Goal: Task Accomplishment & Management: Use online tool/utility

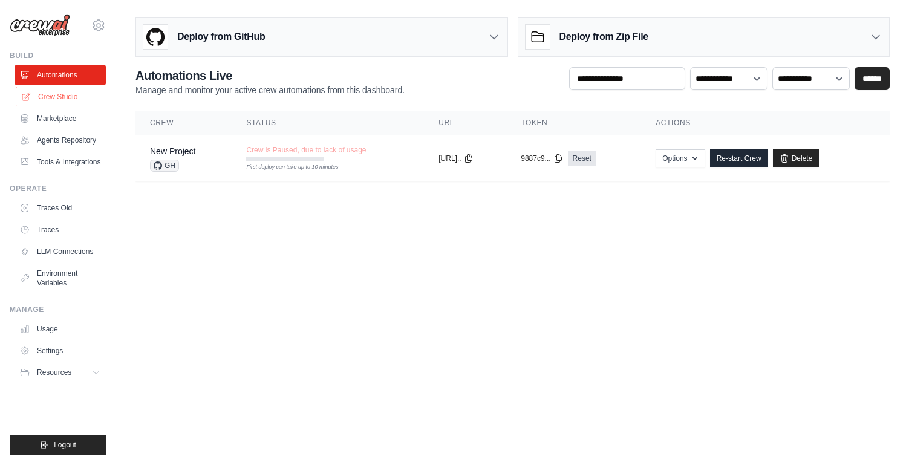
click at [67, 93] on link "Crew Studio" at bounding box center [61, 96] width 91 height 19
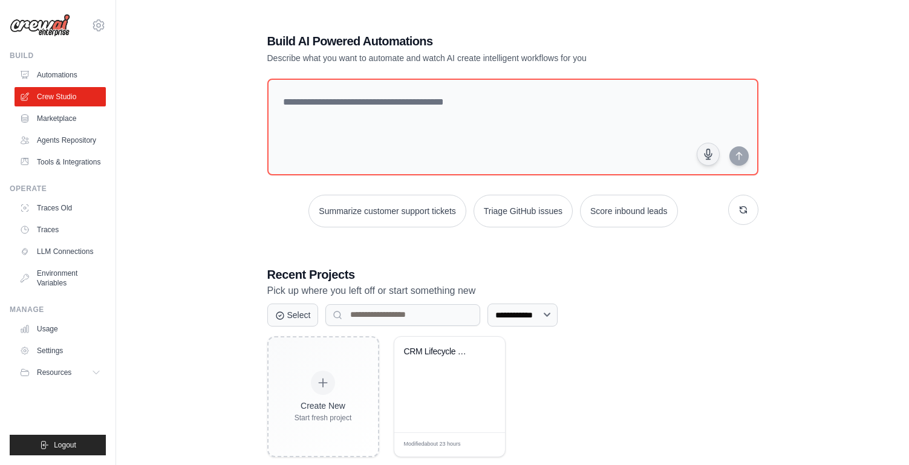
scroll to position [24, 0]
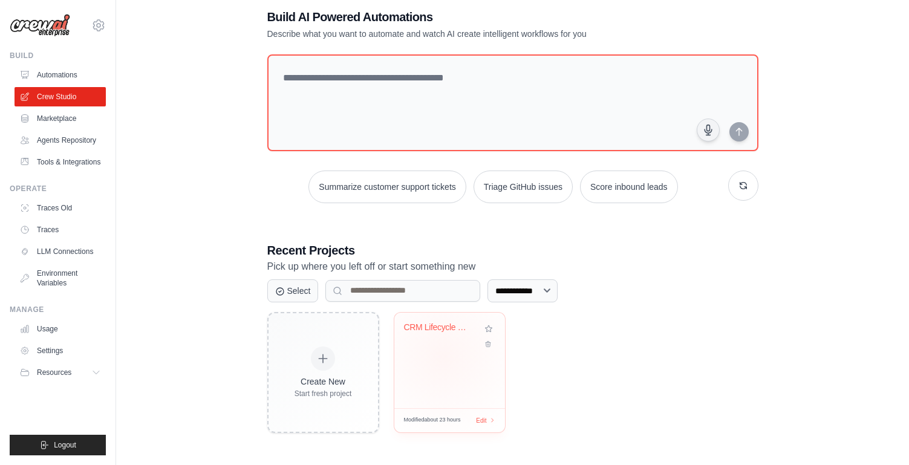
click at [443, 356] on div "CRM Lifecycle Manager Job Finder wi..." at bounding box center [449, 361] width 111 height 96
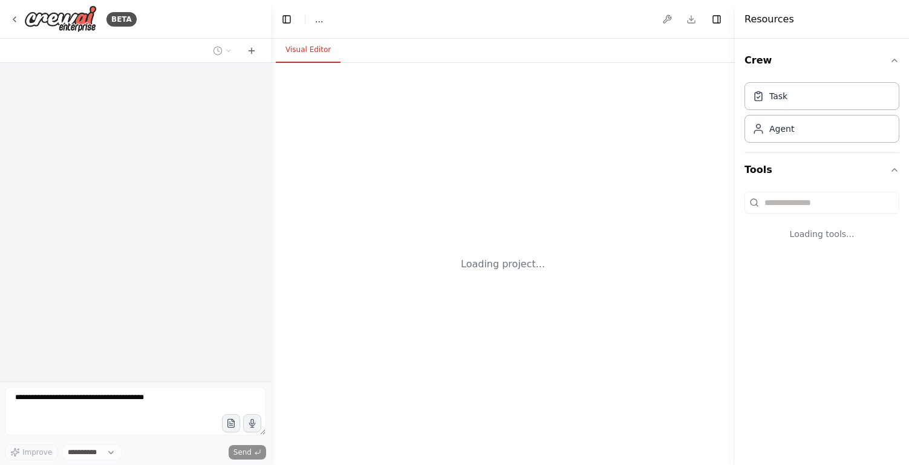
select select "****"
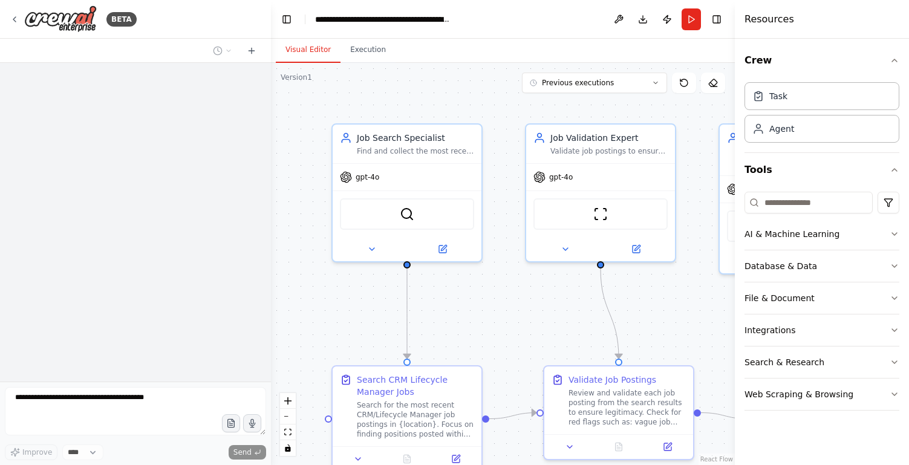
scroll to position [1553, 0]
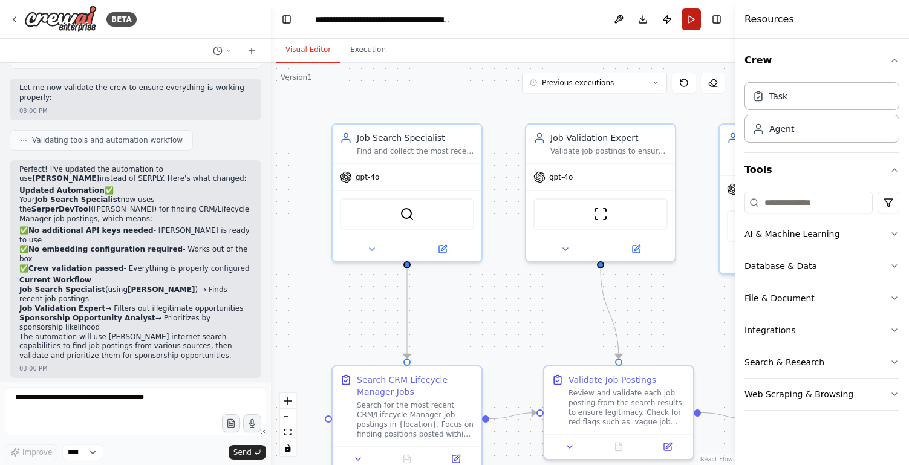
click at [693, 27] on button "Run" at bounding box center [691, 19] width 19 height 22
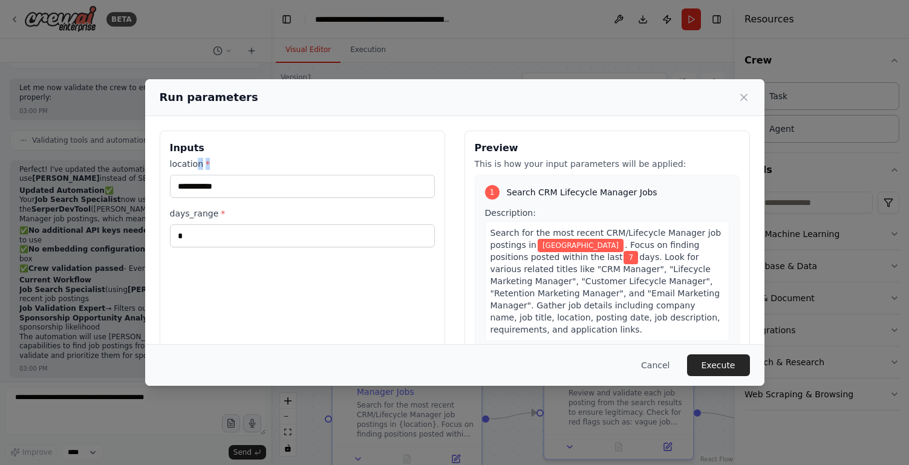
drag, startPoint x: 243, startPoint y: 164, endPoint x: 195, endPoint y: 165, distance: 47.2
click at [194, 165] on label "location *" at bounding box center [302, 164] width 265 height 12
drag, startPoint x: 233, startPoint y: 190, endPoint x: 155, endPoint y: 188, distance: 77.5
click at [155, 188] on div "**********" at bounding box center [454, 274] width 619 height 316
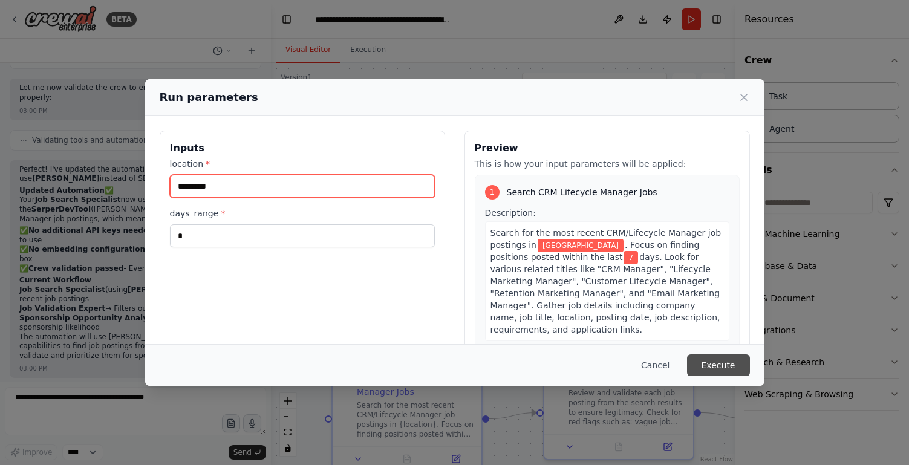
type input "*********"
click at [719, 368] on button "Execute" at bounding box center [718, 365] width 63 height 22
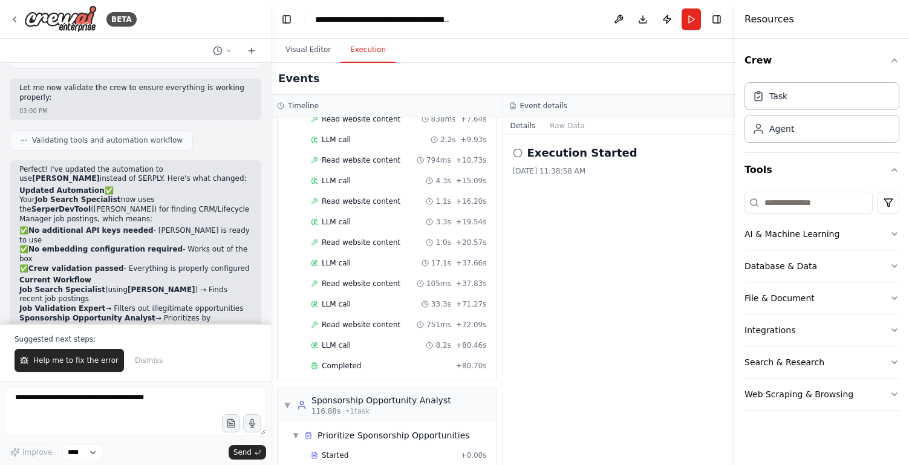
scroll to position [1611, 0]
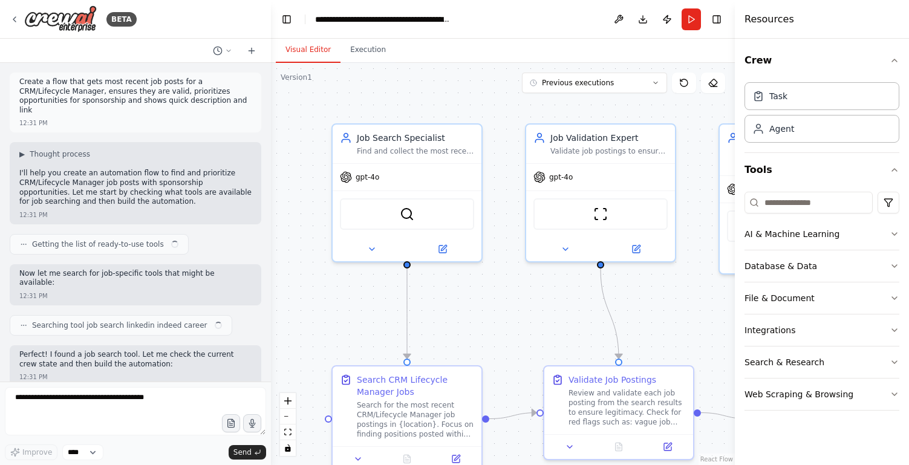
scroll to position [1553, 0]
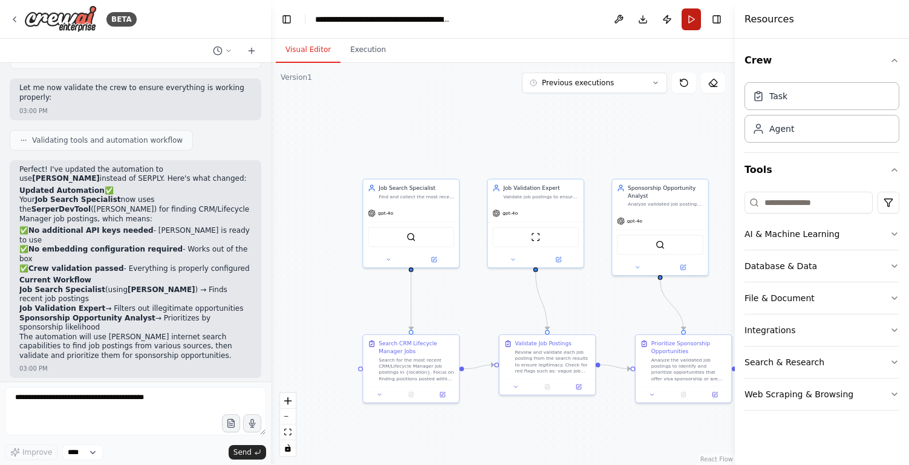
click at [690, 28] on button "Run" at bounding box center [691, 19] width 19 height 22
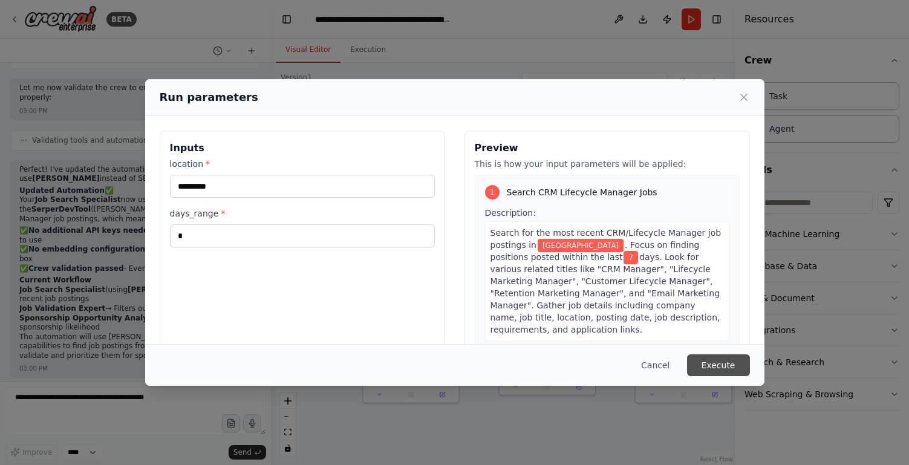
click at [716, 368] on button "Execute" at bounding box center [718, 365] width 63 height 22
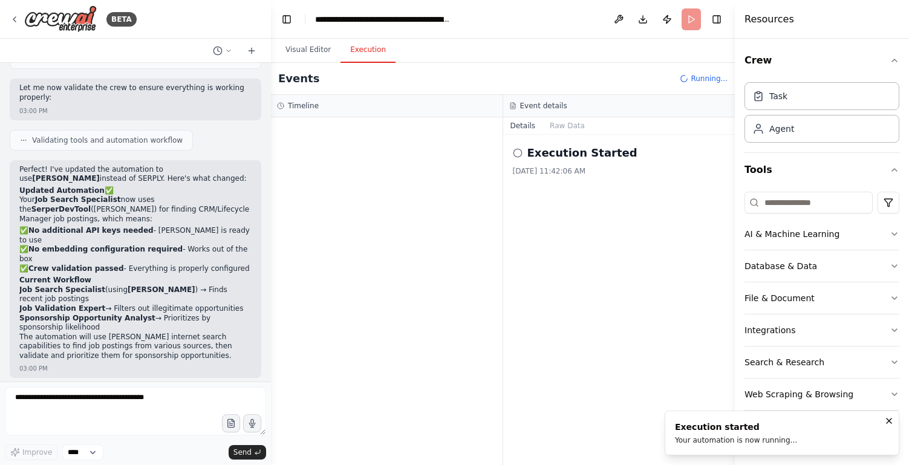
click at [783, 434] on div "Execution started Your automation is now running..." at bounding box center [736, 433] width 122 height 24
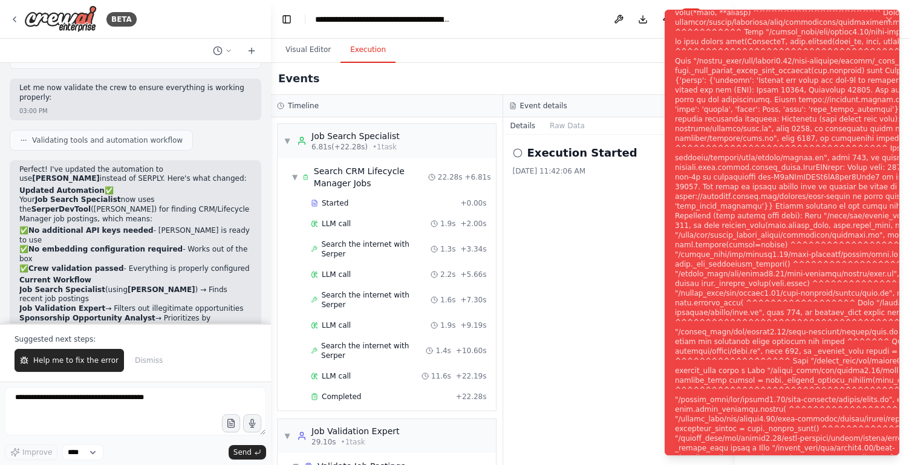
scroll to position [328, 0]
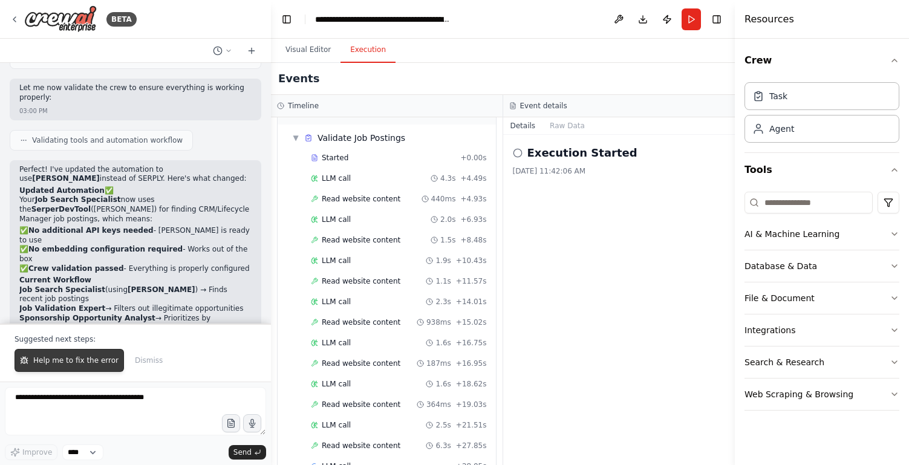
click at [87, 360] on span "Help me to fix the error" at bounding box center [75, 361] width 85 height 10
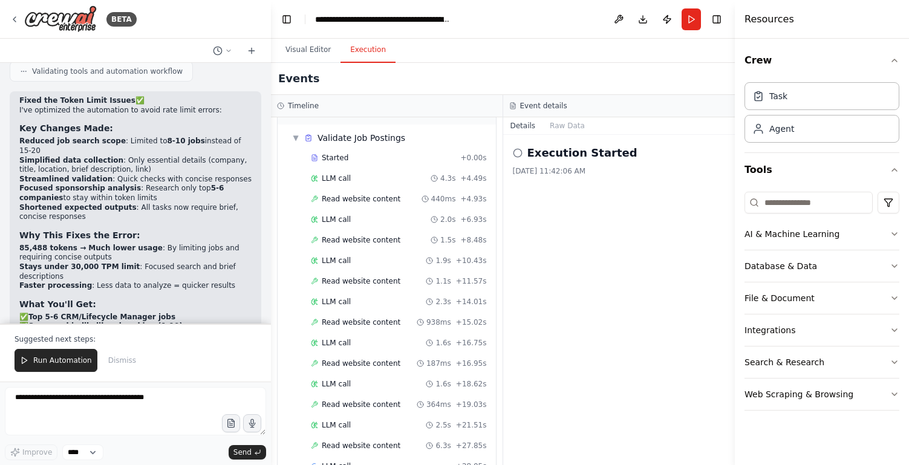
scroll to position [2216, 0]
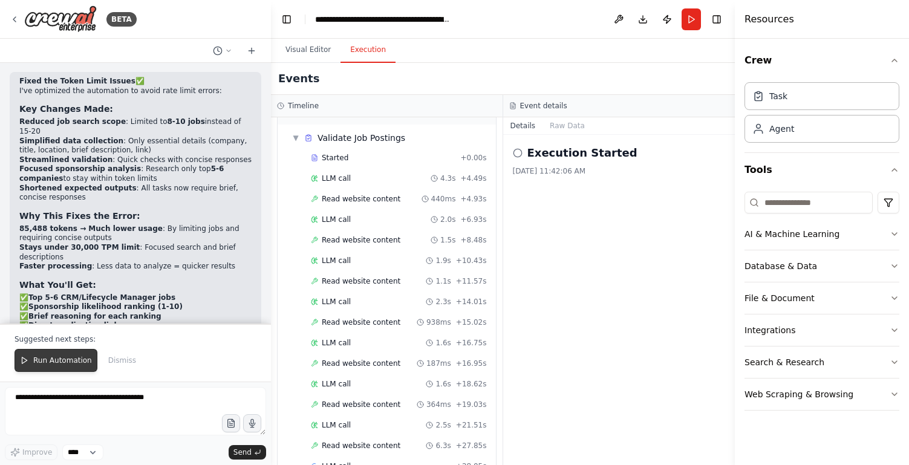
click at [56, 357] on span "Run Automation" at bounding box center [62, 361] width 59 height 10
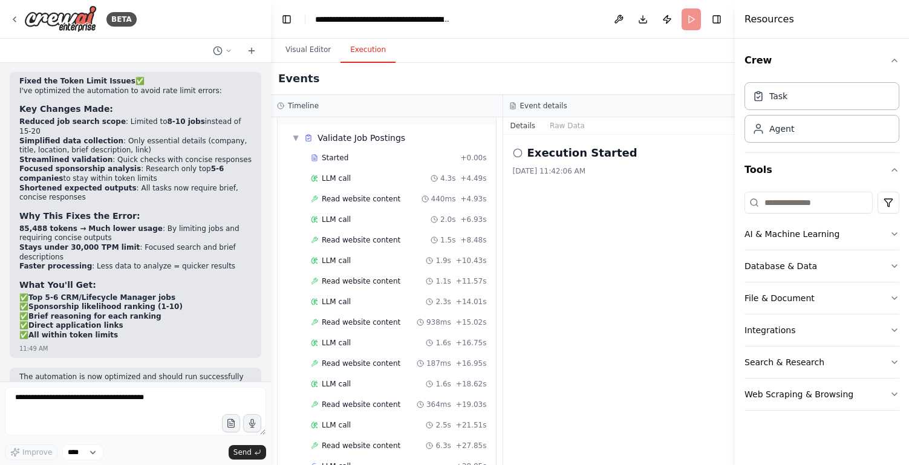
scroll to position [2157, 0]
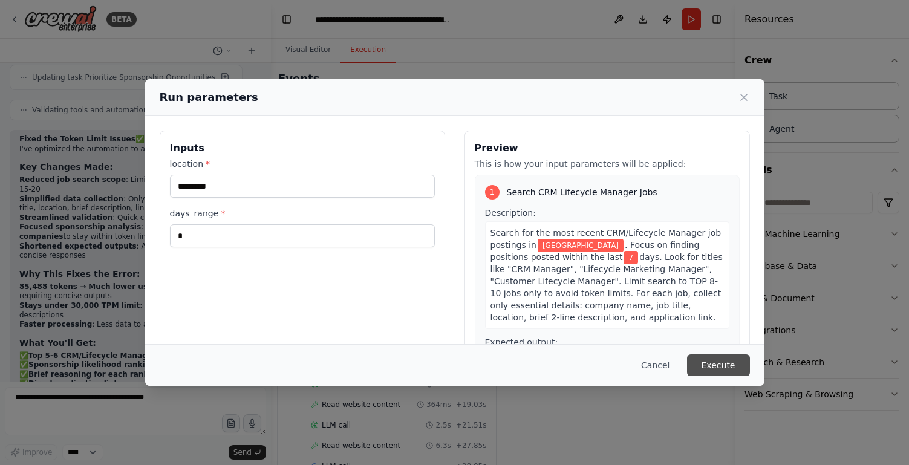
click at [721, 368] on button "Execute" at bounding box center [718, 365] width 63 height 22
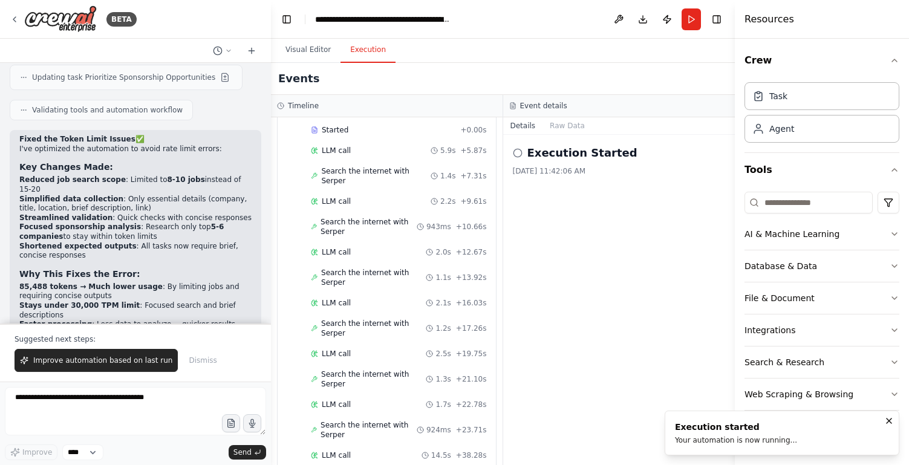
scroll to position [2216, 0]
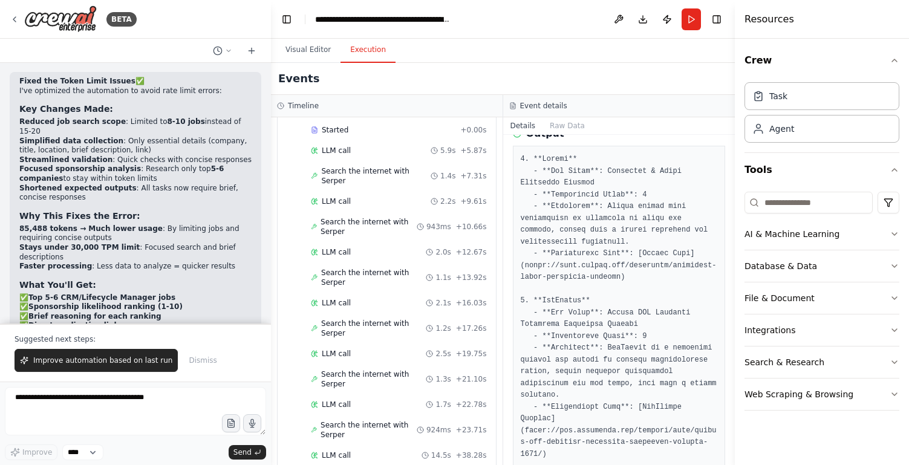
scroll to position [192, 0]
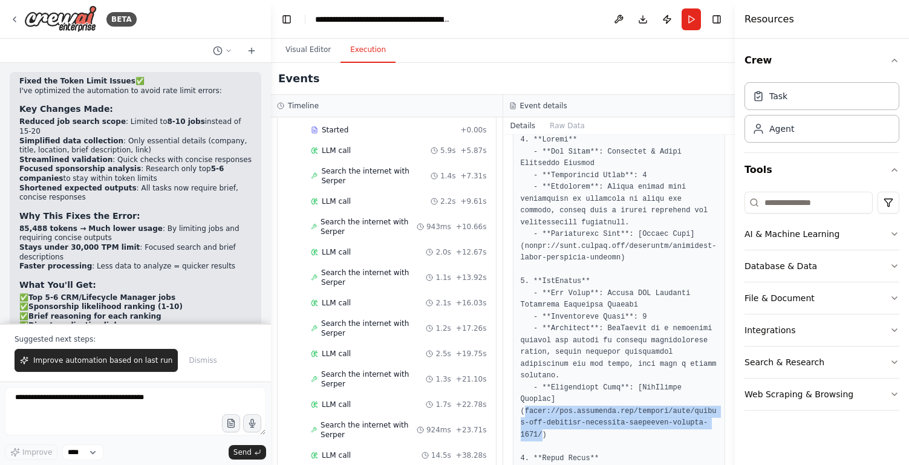
drag, startPoint x: 542, startPoint y: 434, endPoint x: 525, endPoint y: 413, distance: 27.6
copy pre "https://www.jetbrains.com/careers/jobs/global-smb-customer-lifecycle-marketing-…"
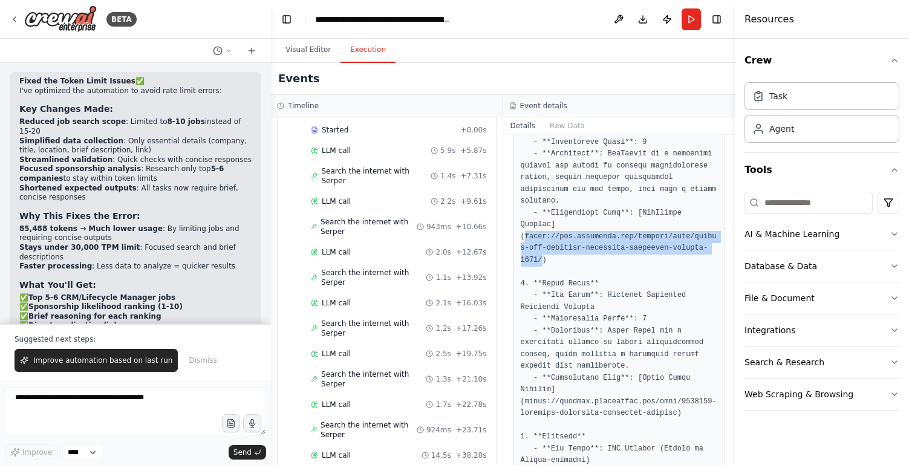
scroll to position [390, 0]
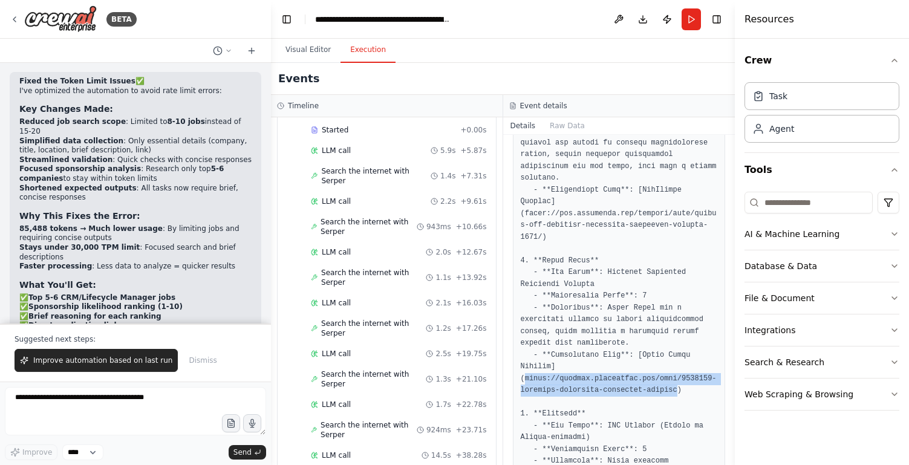
drag, startPoint x: 676, startPoint y: 390, endPoint x: 525, endPoint y: 380, distance: 151.5
click at [525, 380] on pre at bounding box center [619, 378] width 197 height 885
copy pre "https://careers.argusmedia.com/jobs/6446200-customer-lifecycle-marketing-manager"
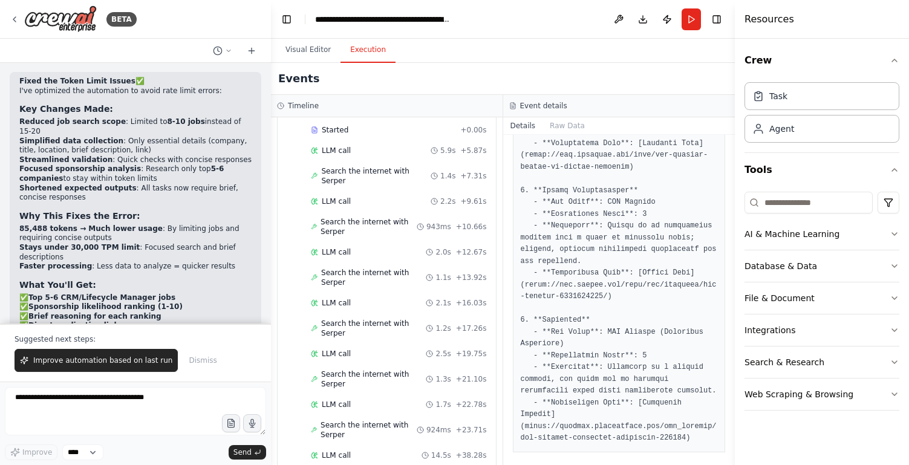
scroll to position [772, 0]
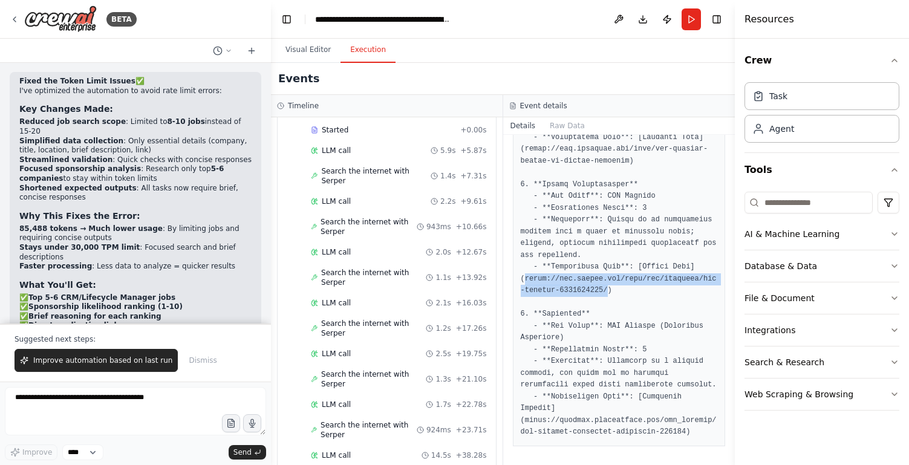
drag, startPoint x: 608, startPoint y: 289, endPoint x: 524, endPoint y: 279, distance: 85.3
copy pre "https://www.travix.com/jobs/all/commerce/crm-manager-8079801002/"
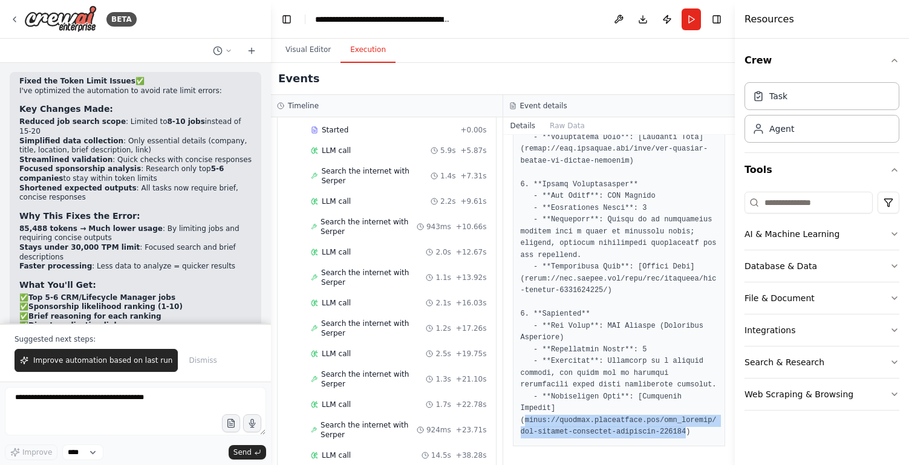
drag, startPoint x: 685, startPoint y: 431, endPoint x: 526, endPoint y: 421, distance: 160.0
copy pre "https://careers.factorialhr.com/job_posting/crm-manager-lifecycle-marketing-237…"
